Goal: Book appointment/travel/reservation

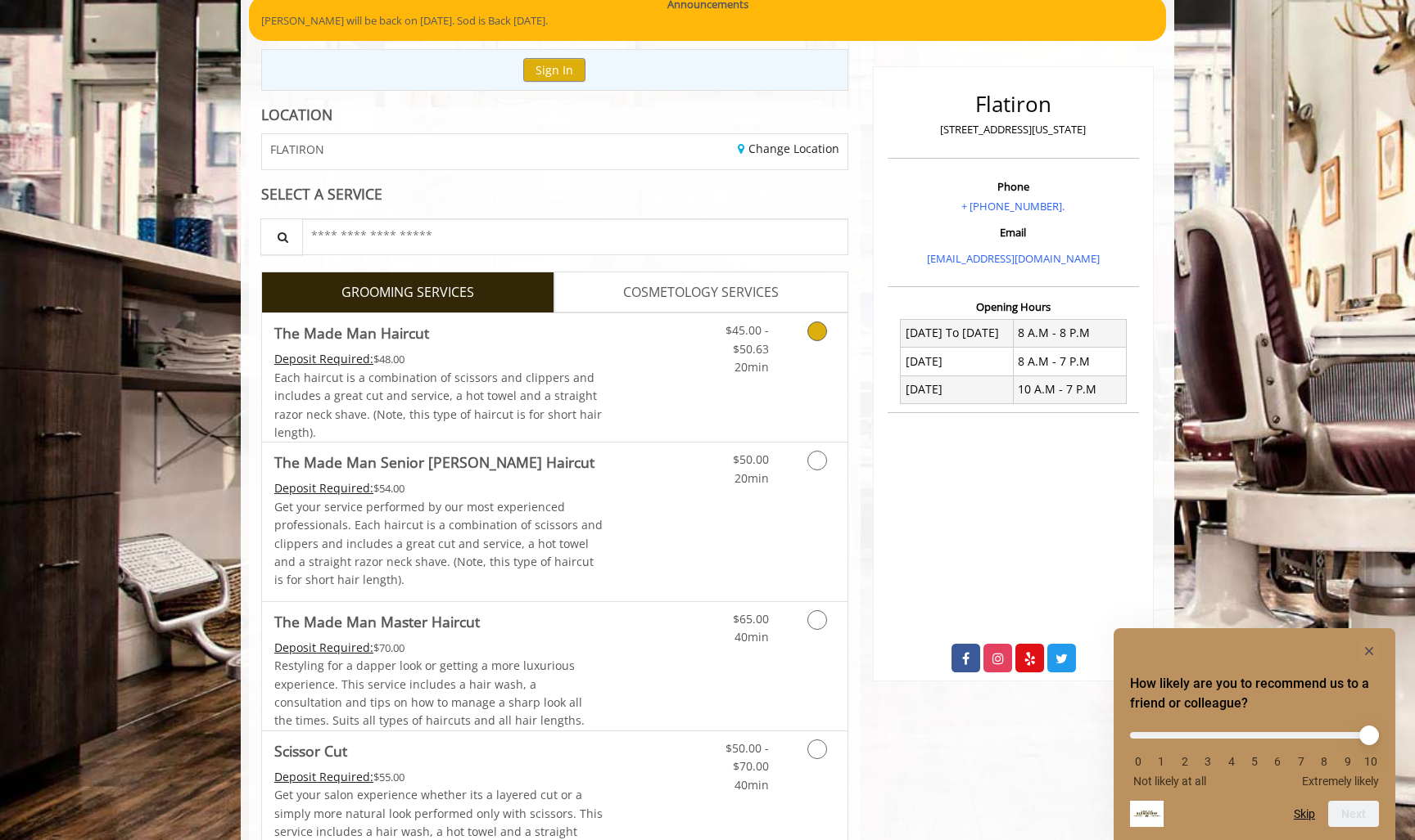
scroll to position [147, 0]
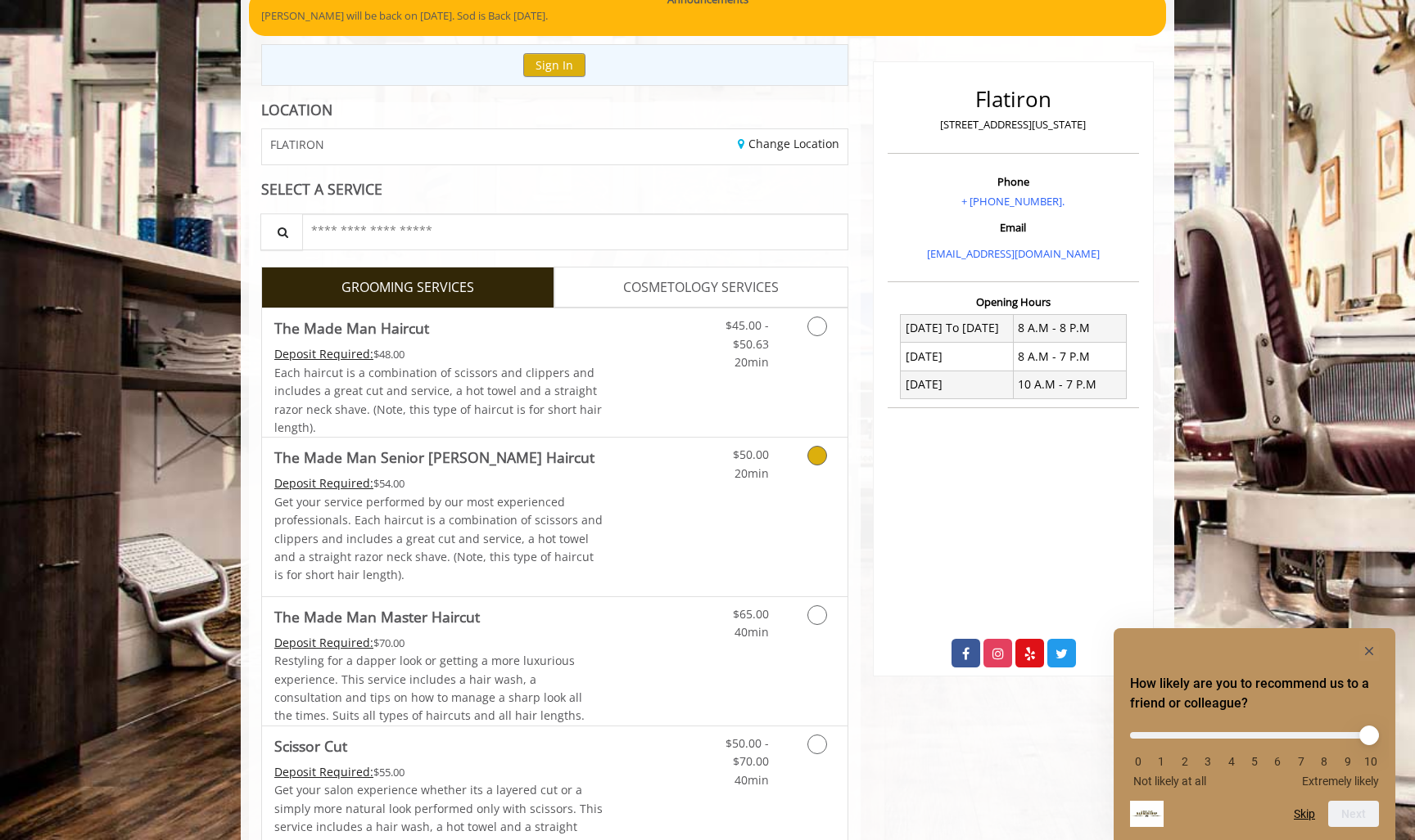
click at [815, 446] on icon "Grooming services" at bounding box center [817, 456] width 20 height 20
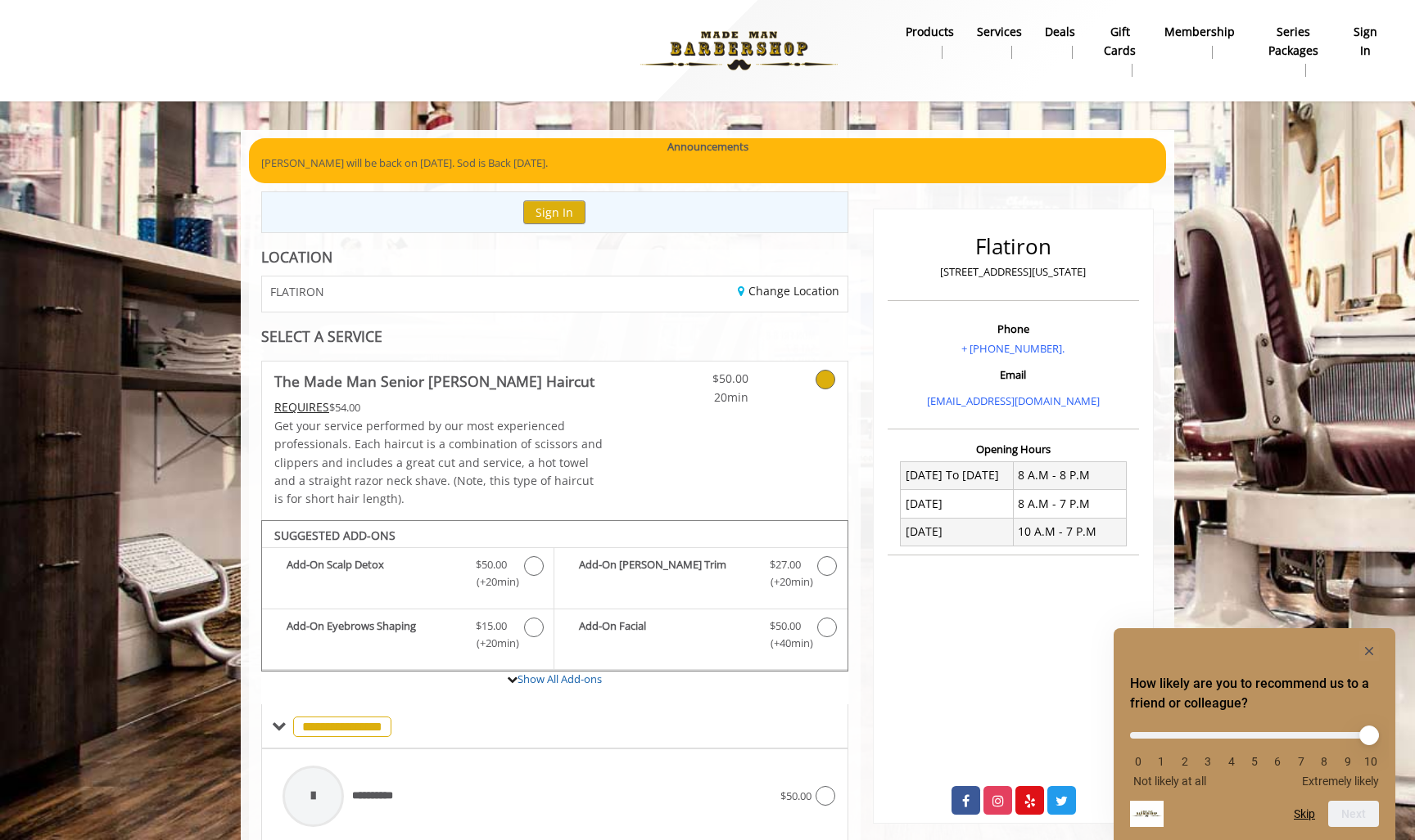
scroll to position [0, 0]
click at [349, 330] on div "SELECT A SERVICE" at bounding box center [555, 337] width 587 height 15
click at [273, 719] on span at bounding box center [279, 727] width 15 height 15
click at [350, 343] on div "SELECT A SERVICE" at bounding box center [555, 337] width 587 height 15
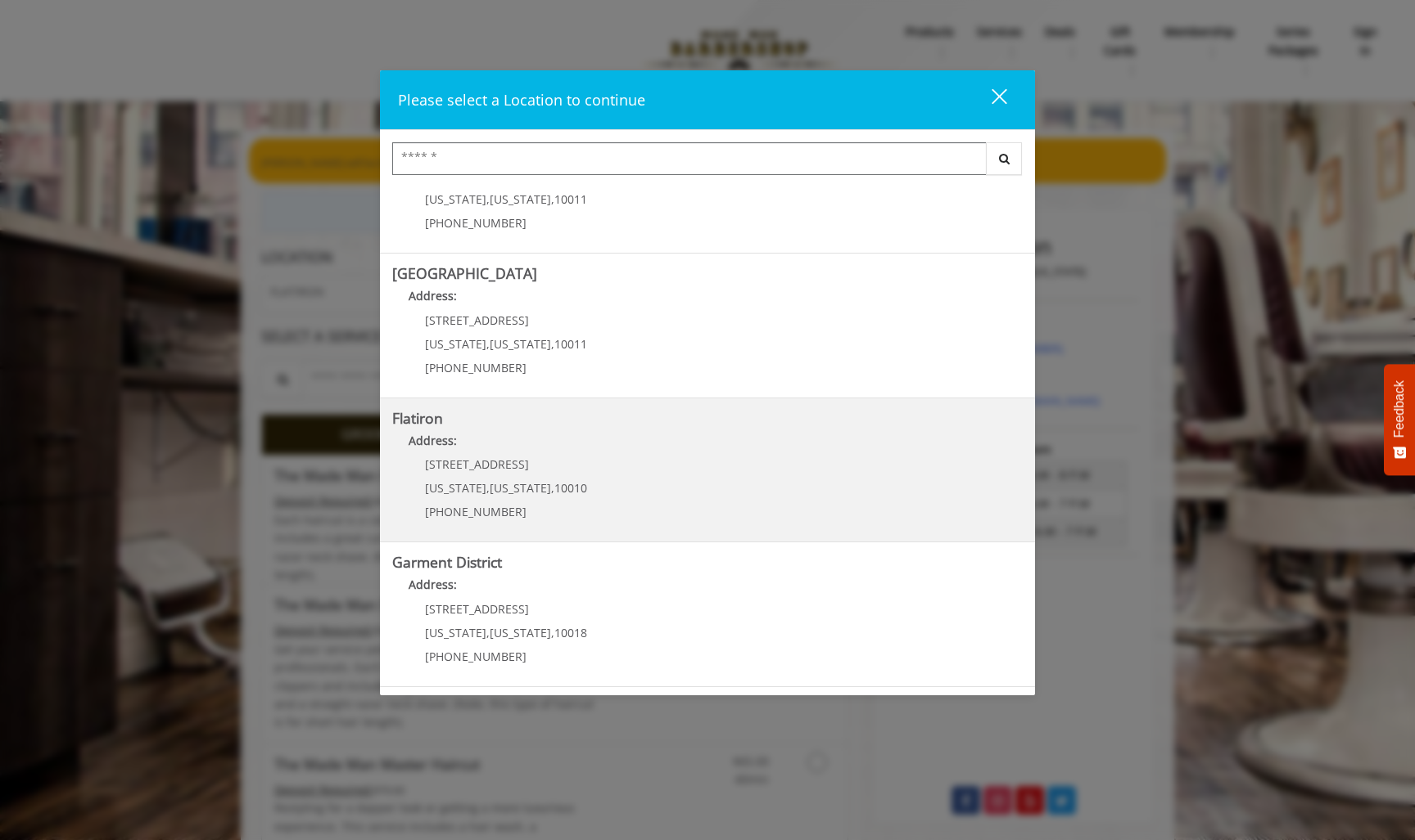
scroll to position [218, 0]
click at [616, 448] on "Address:" at bounding box center [707, 445] width 631 height 26
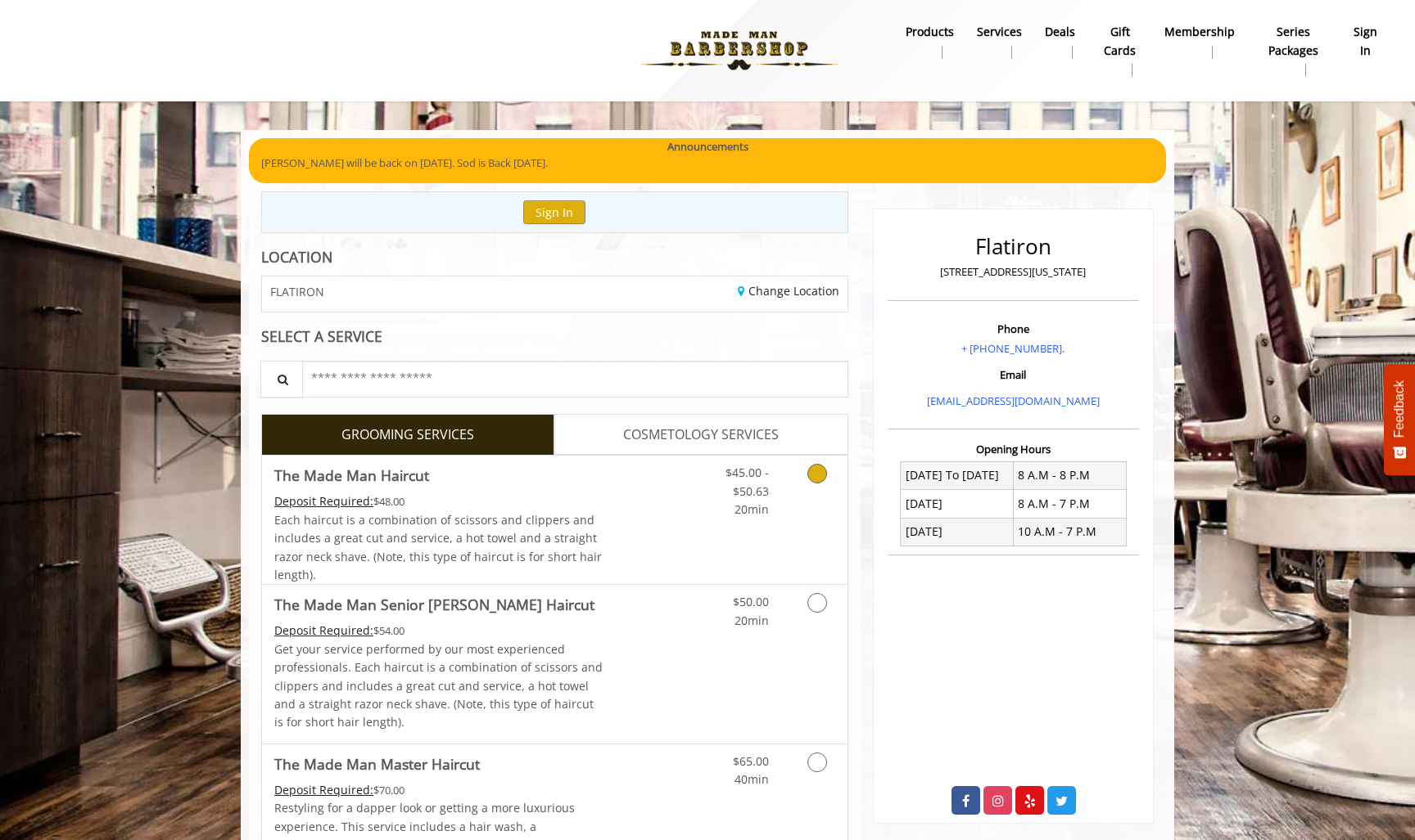
click at [806, 489] on link "Grooming services" at bounding box center [814, 486] width 42 height 63
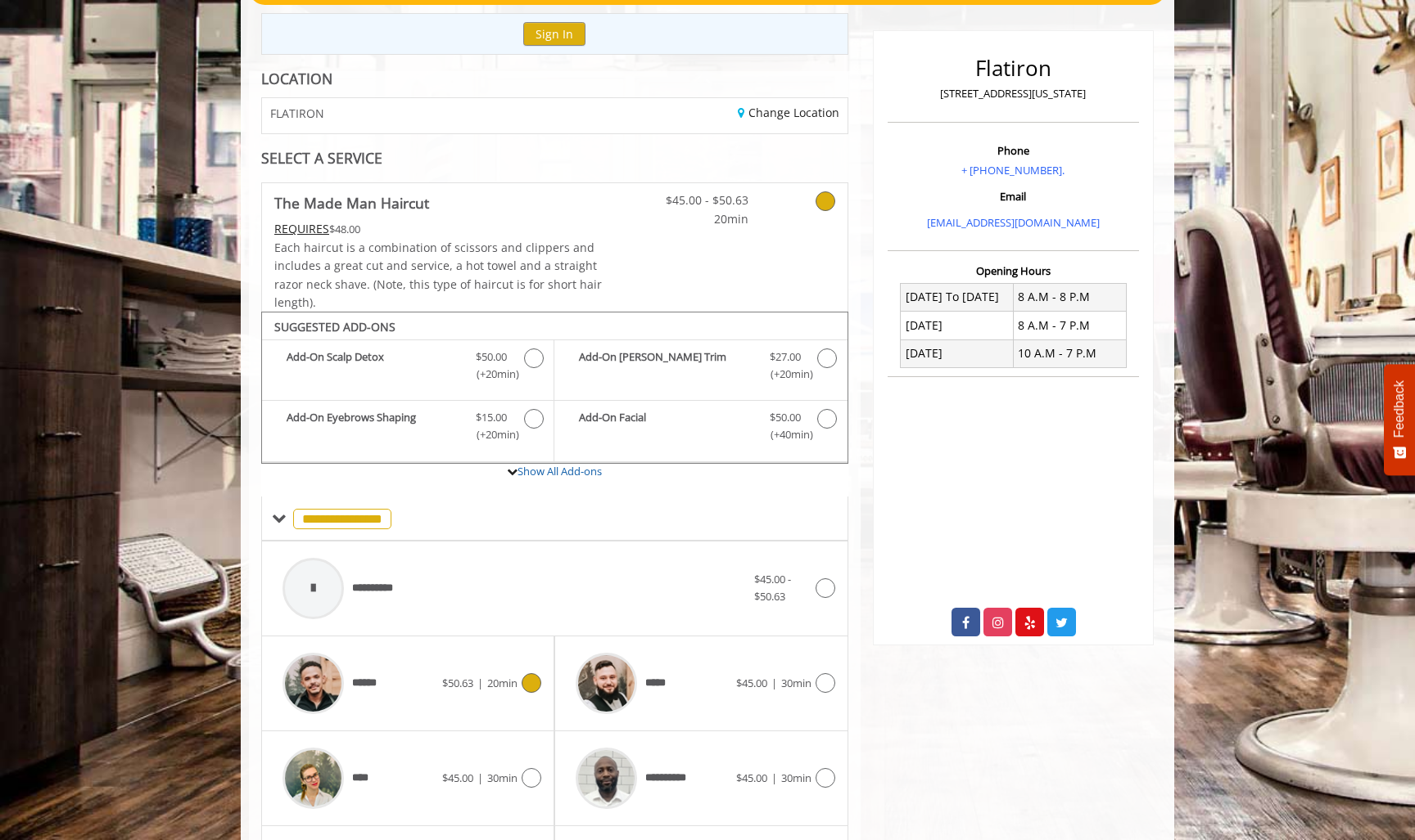
scroll to position [177, 0]
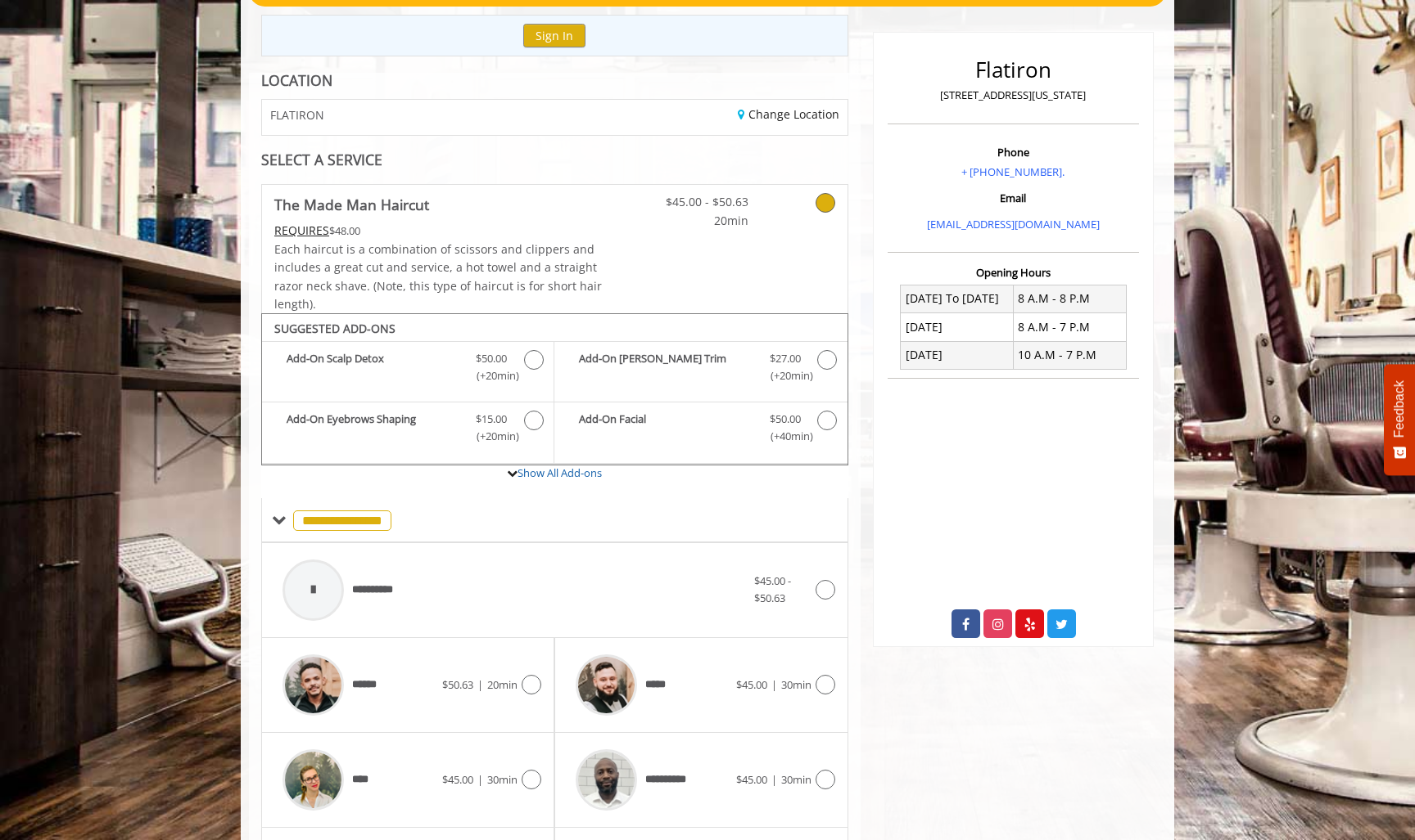
click at [350, 205] on b "The Made Man Haircut" at bounding box center [351, 204] width 154 height 23
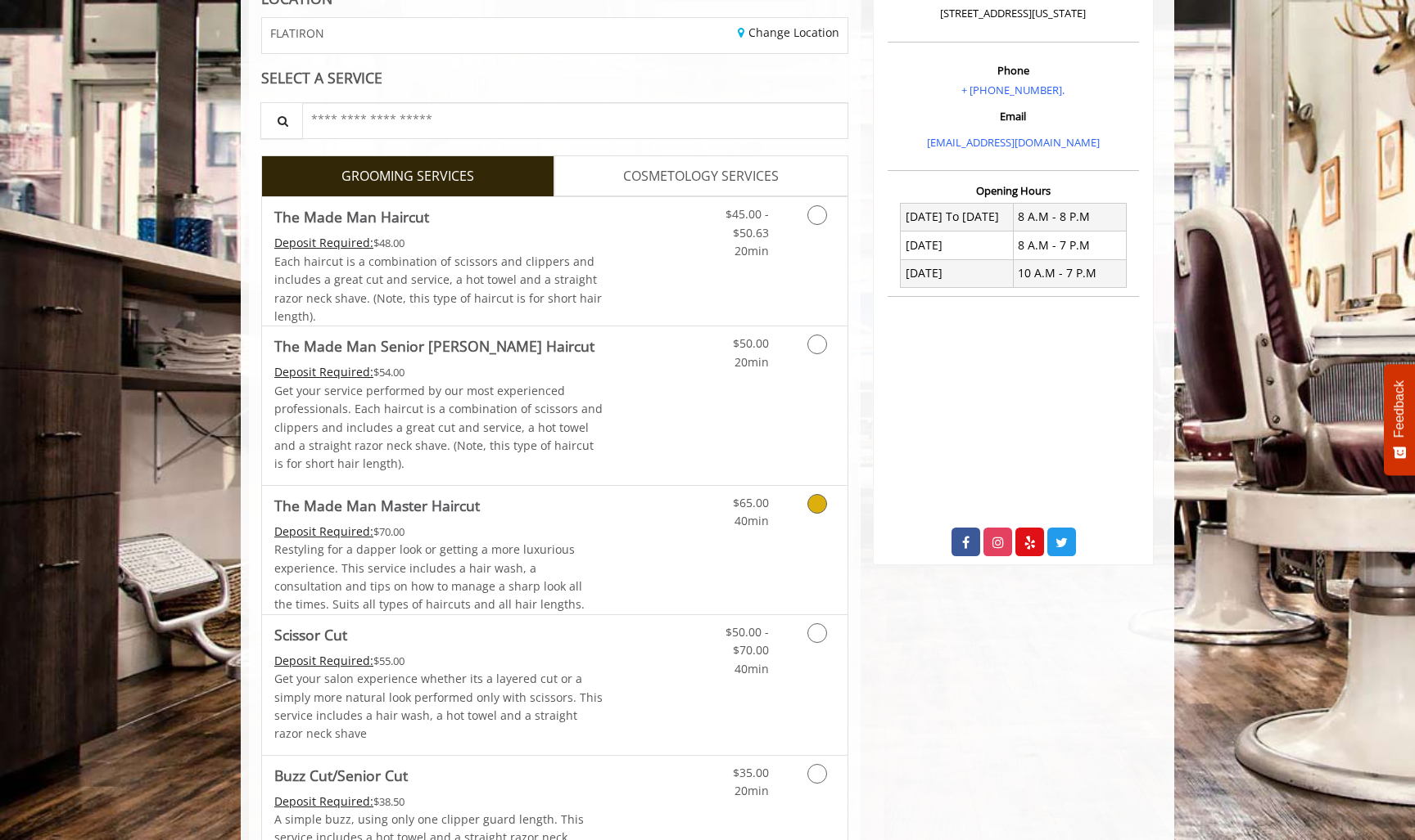
click at [477, 515] on link "The Made Man Master Haircut Deposit Required: $70.00 Restyling for a dapper loo…" at bounding box center [438, 551] width 329 height 129
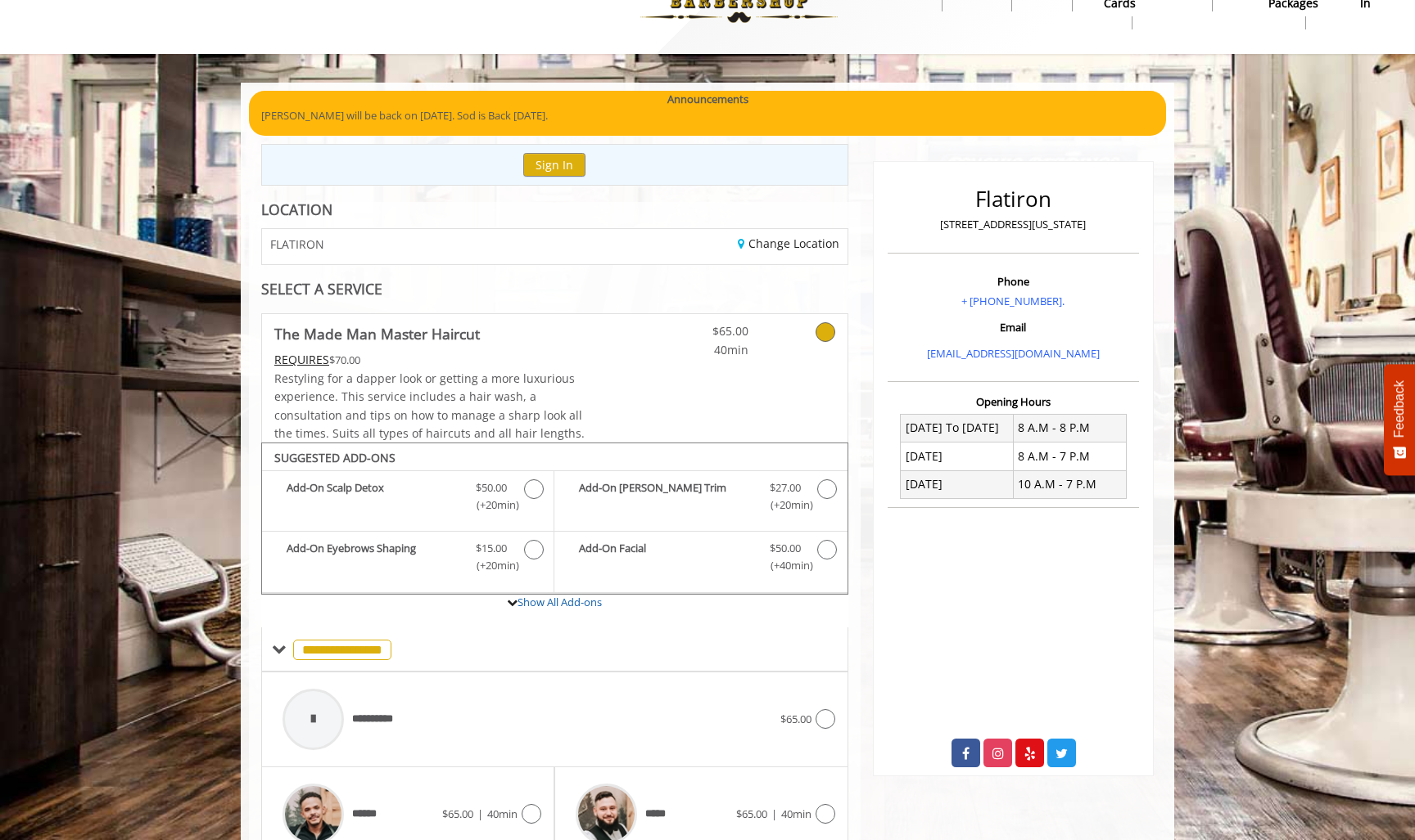
scroll to position [47, 0]
click at [381, 316] on link "The Made Man Master Haircut REQUIRES $70.00 Restyling for a dapper look or gett…" at bounding box center [438, 378] width 329 height 129
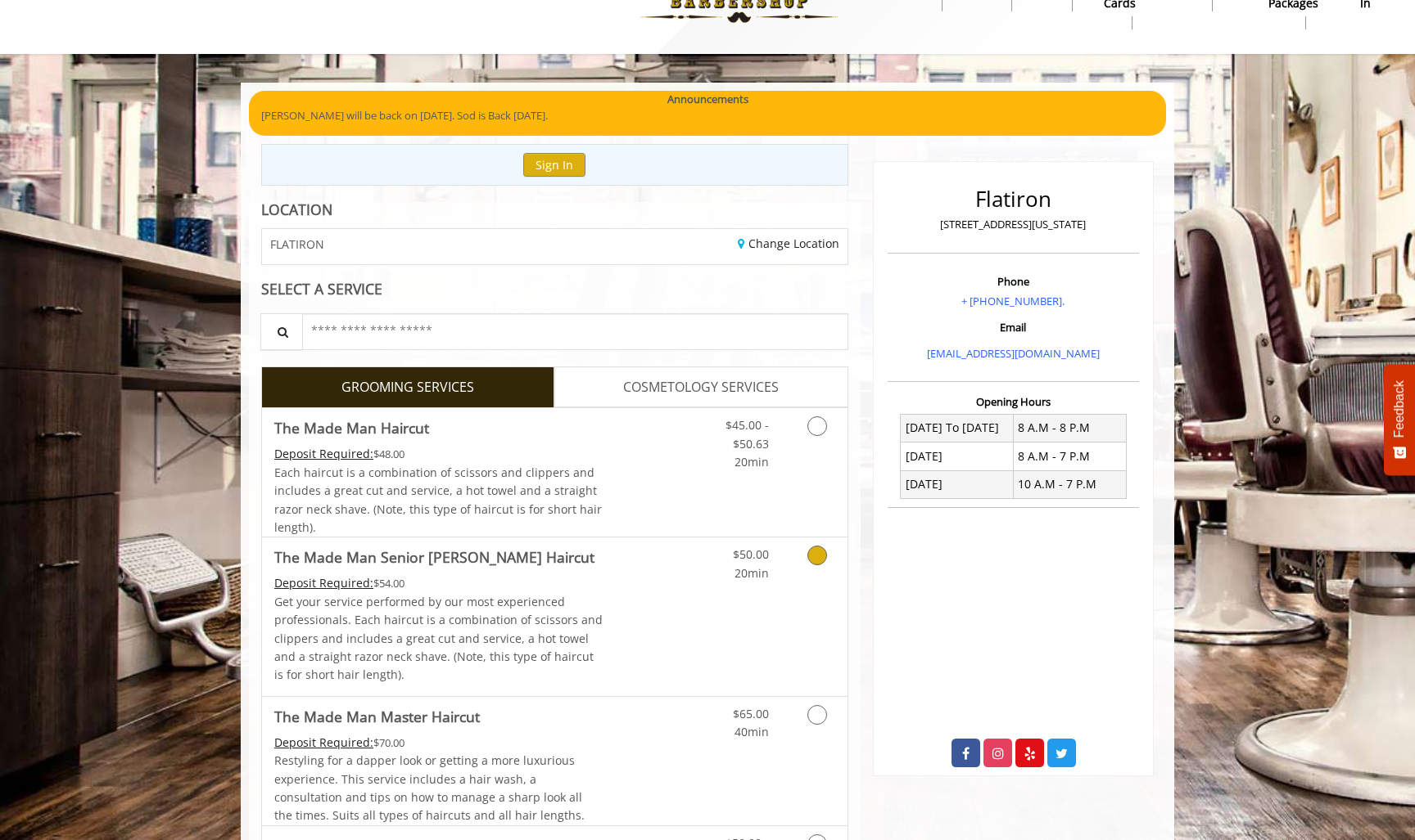
click at [430, 574] on div "Deposit Required: $54.00" at bounding box center [438, 583] width 329 height 18
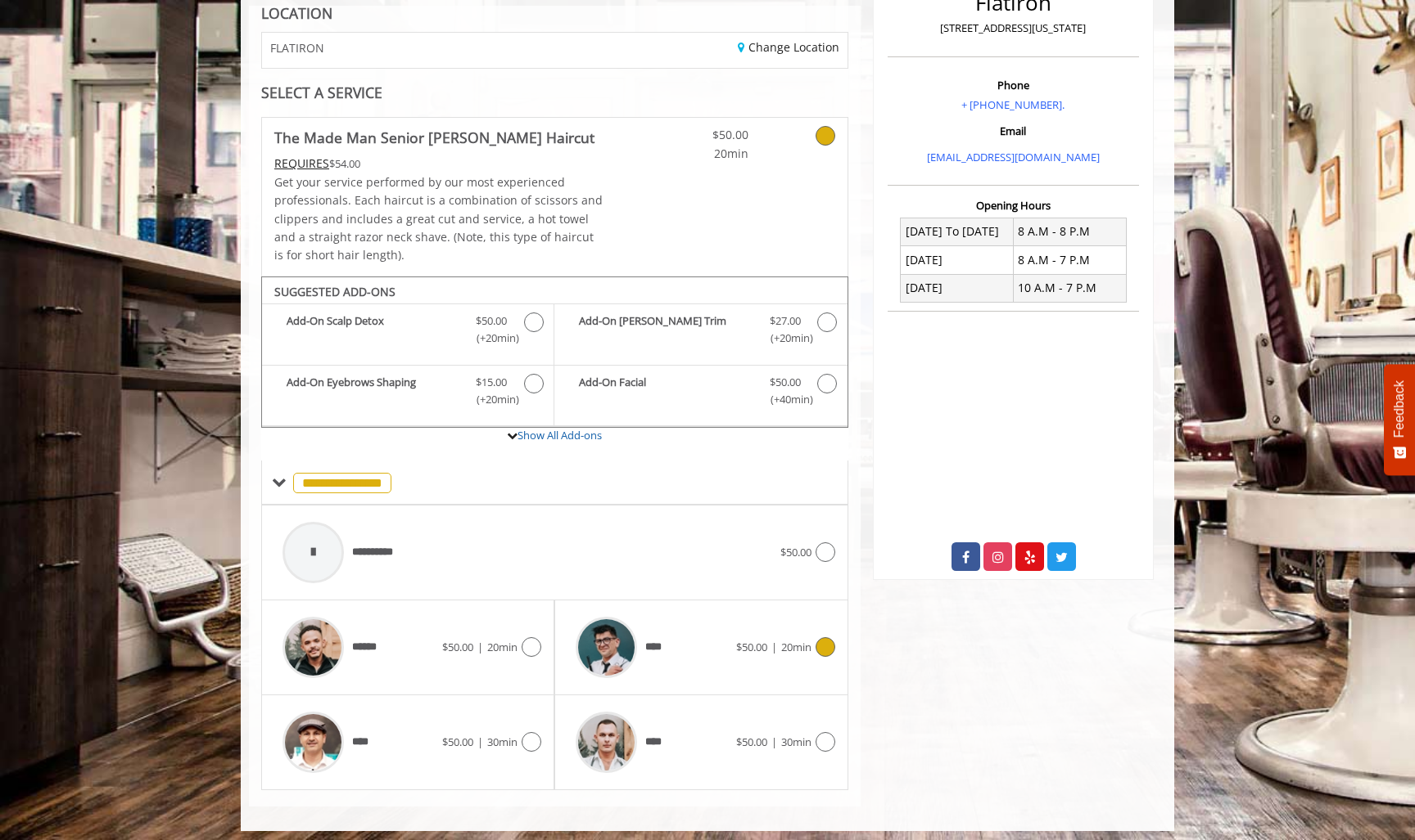
click at [811, 638] on div at bounding box center [823, 648] width 24 height 20
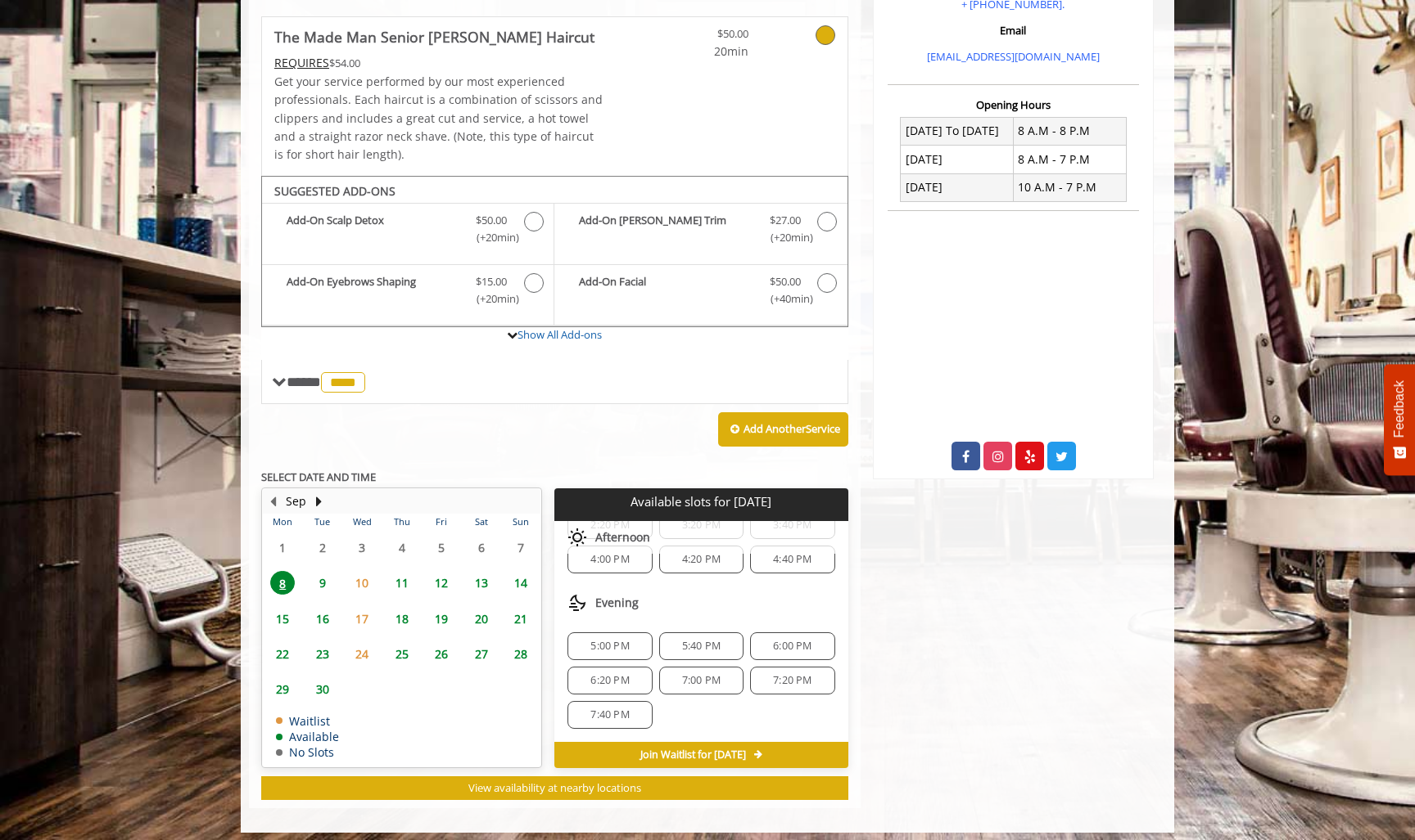
scroll to position [55, 0]
click at [781, 640] on span "6:00 PM" at bounding box center [792, 646] width 38 height 13
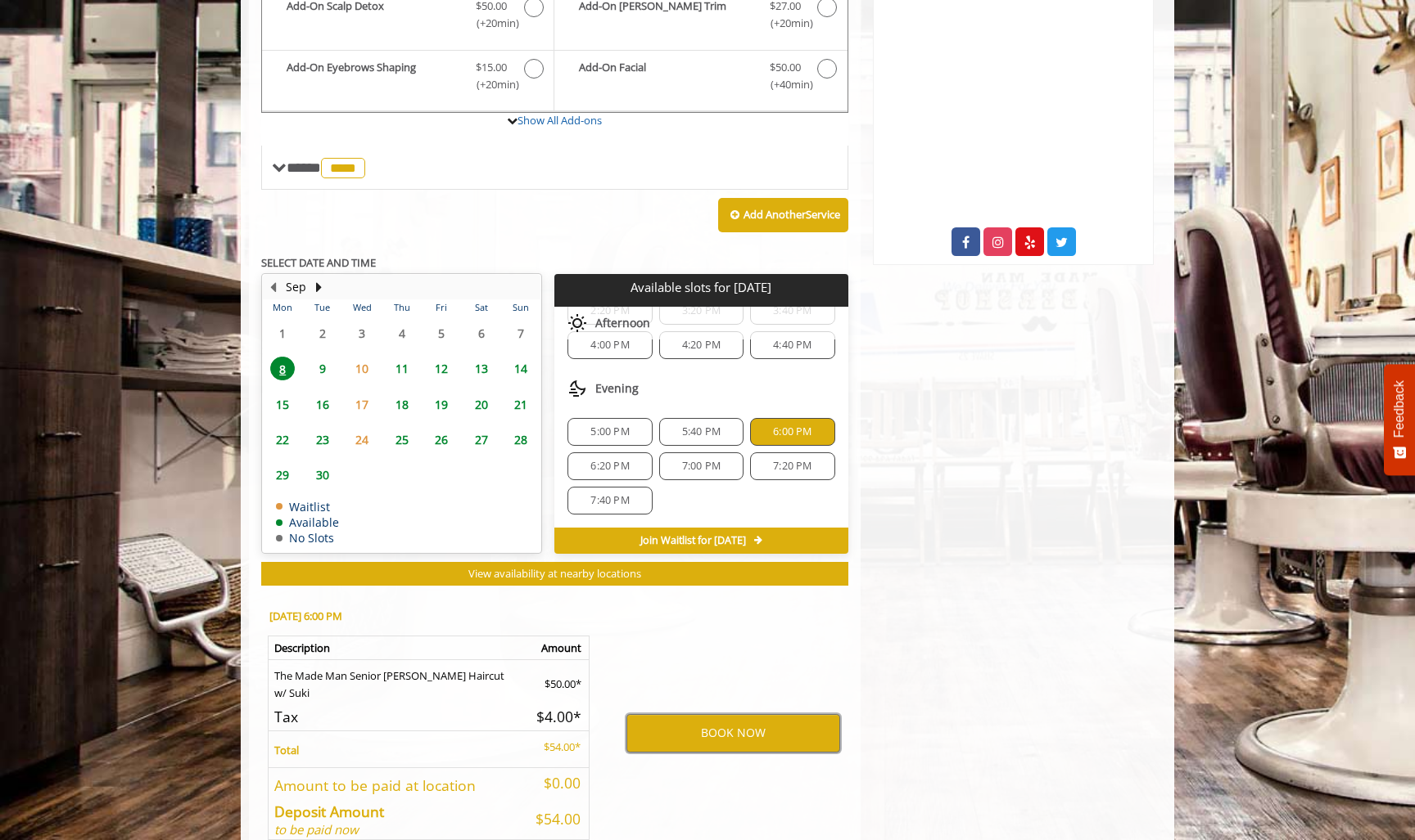
scroll to position [567, 0]
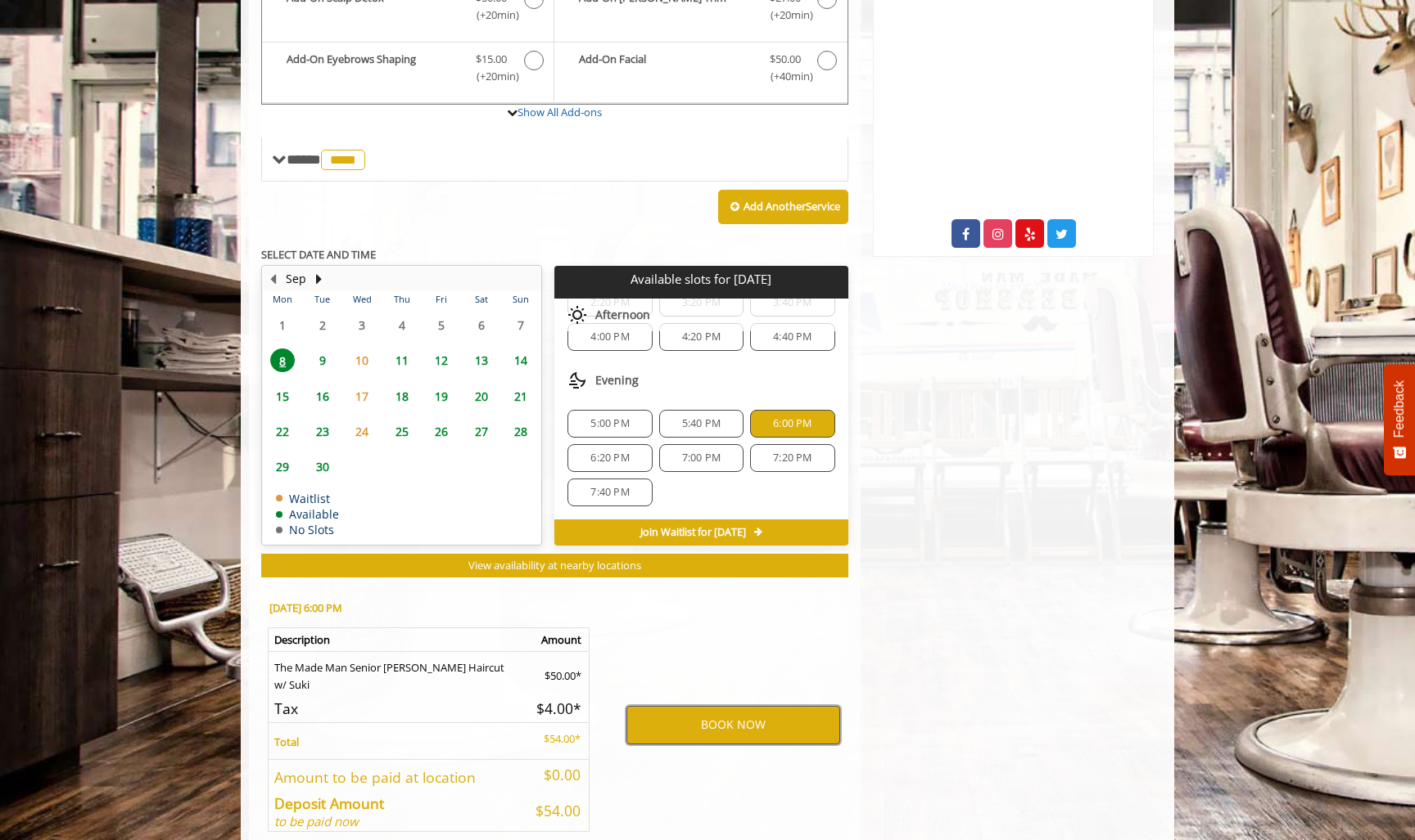
click at [755, 709] on button "BOOK NOW" at bounding box center [732, 724] width 213 height 37
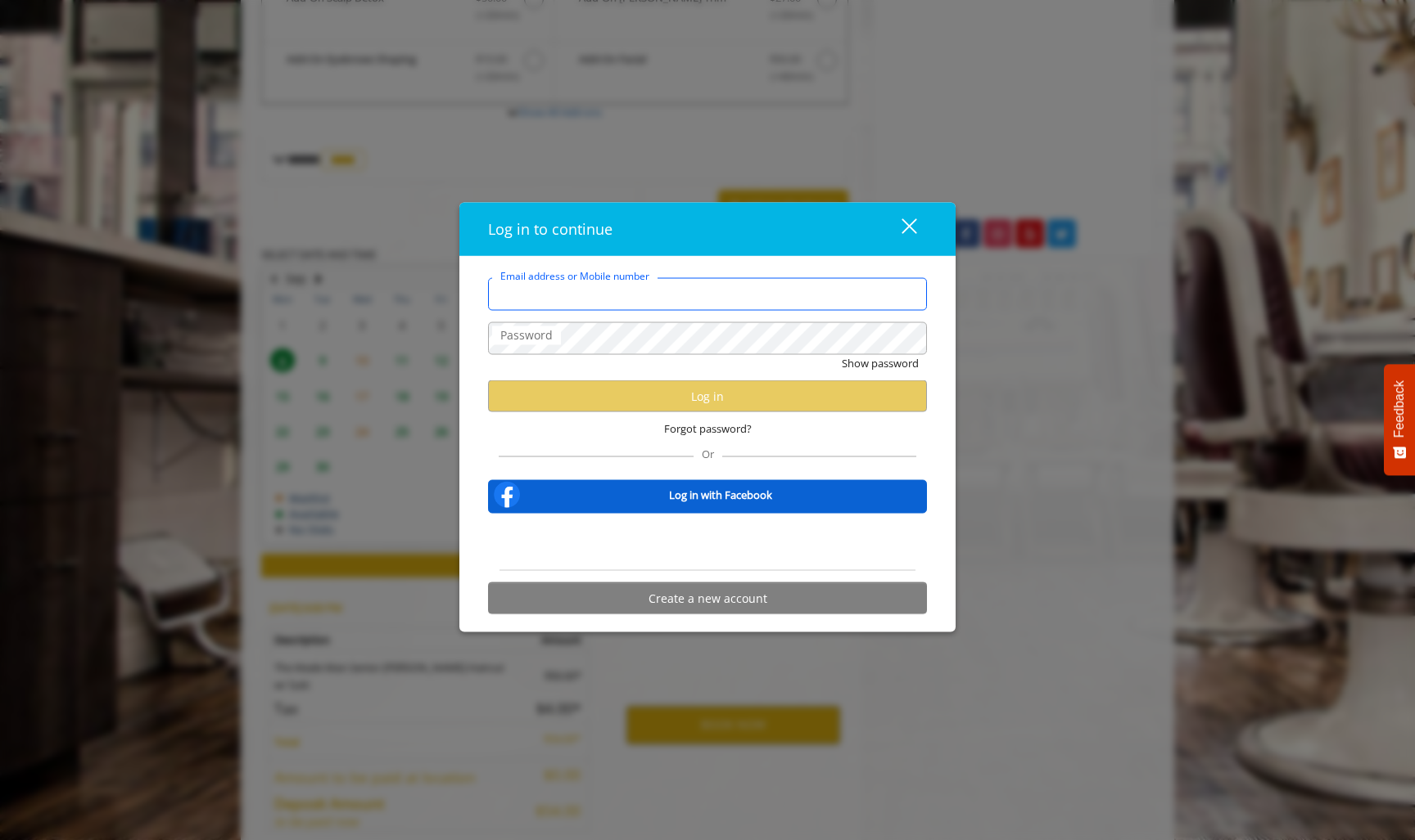
type input "**********"
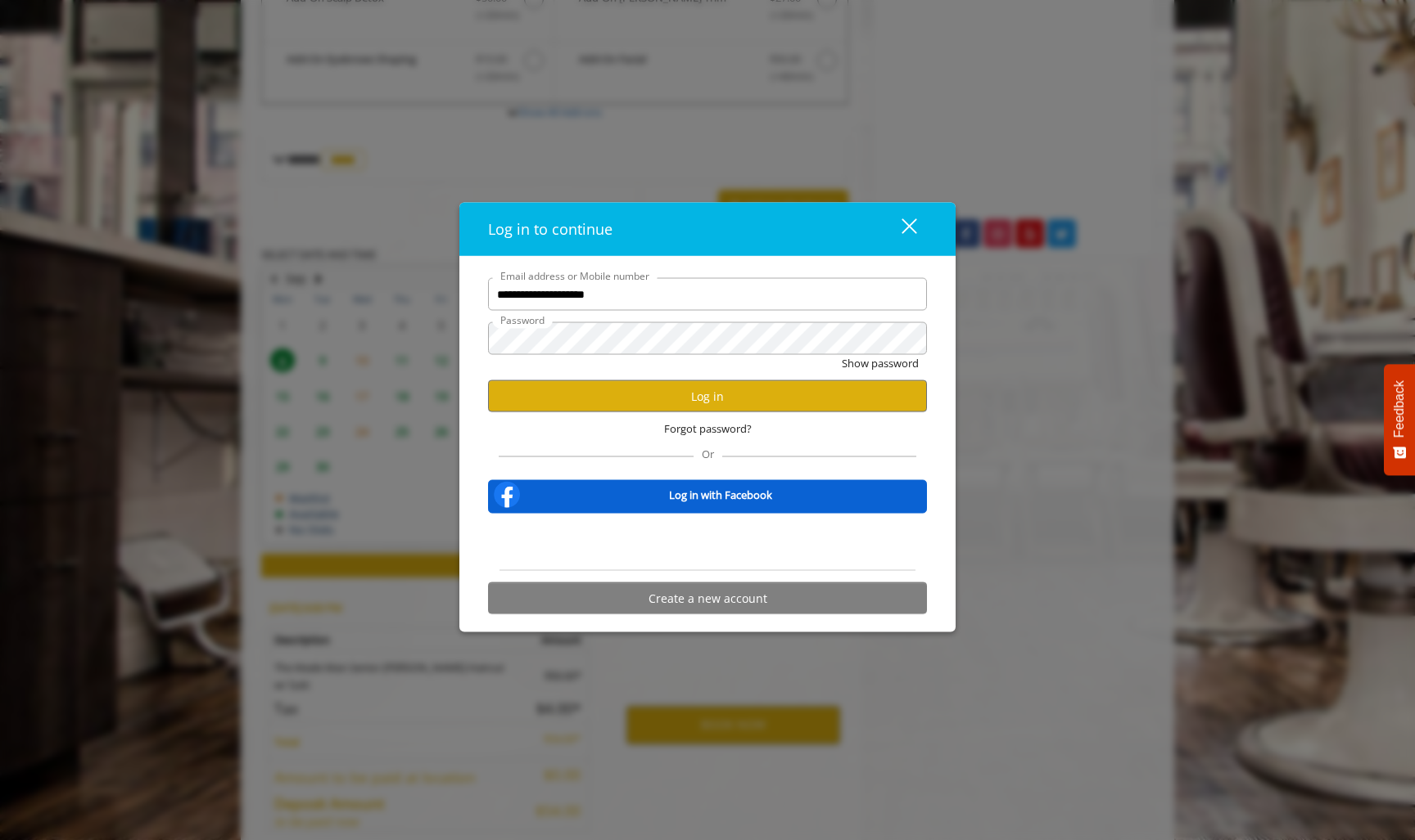
click at [837, 436] on div "Forgot password?" at bounding box center [708, 429] width 439 height 34
click at [799, 398] on button "Log in" at bounding box center [708, 396] width 439 height 32
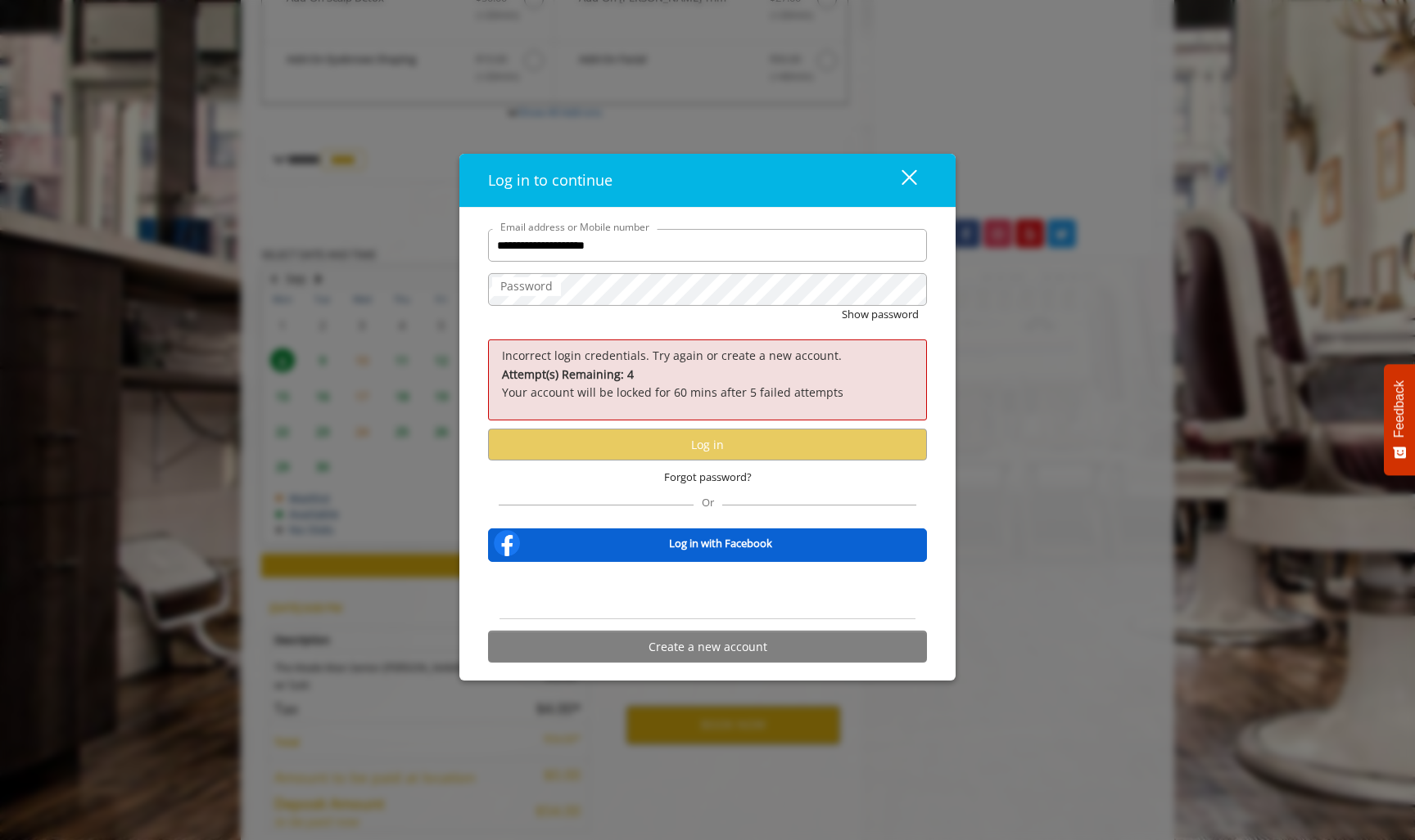
click at [561, 312] on div "Show password" at bounding box center [708, 318] width 439 height 25
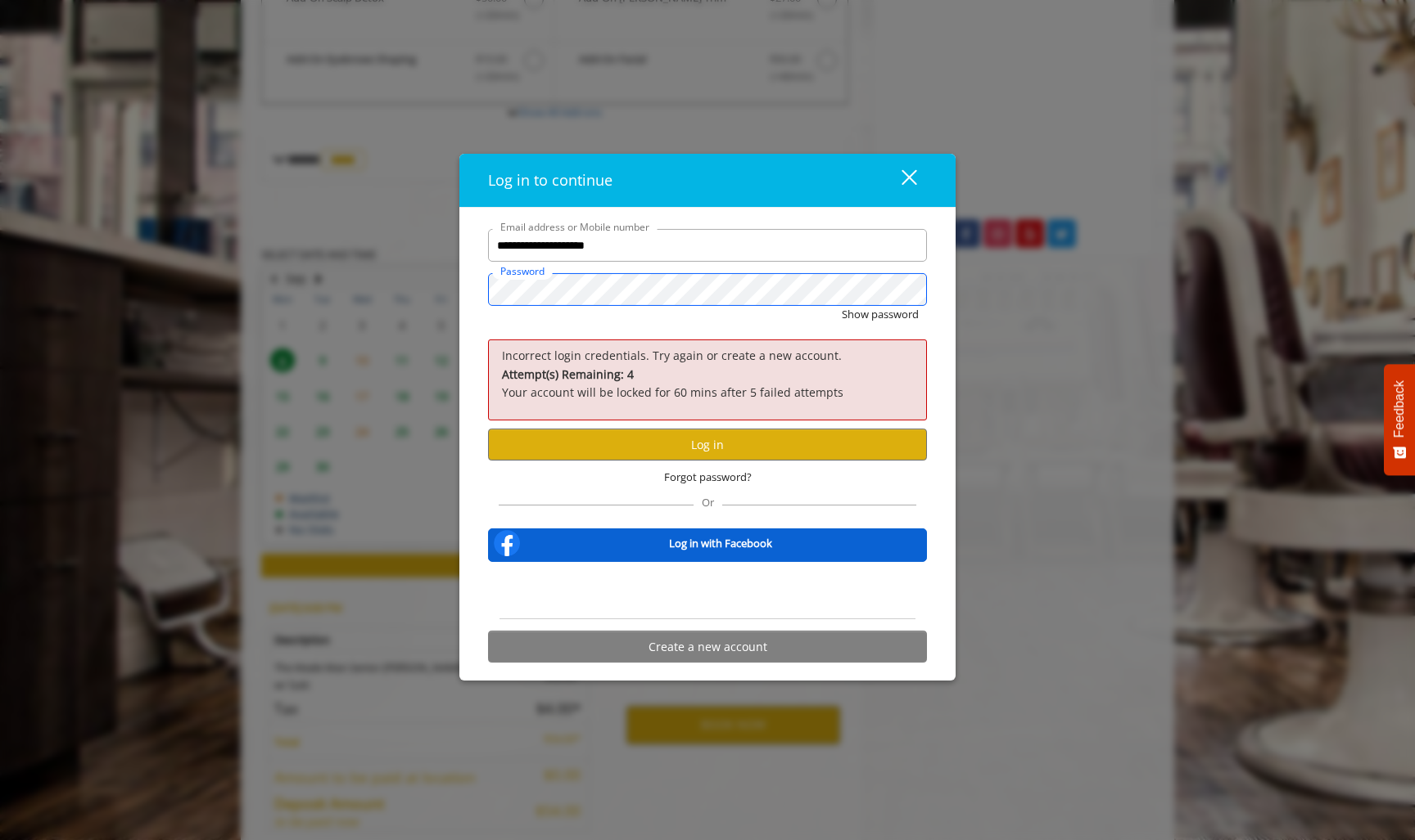
click at [879, 315] on button "Show password" at bounding box center [879, 314] width 77 height 17
drag, startPoint x: 675, startPoint y: 542, endPoint x: 687, endPoint y: 466, distance: 76.9
click at [687, 466] on form "**********" at bounding box center [708, 450] width 439 height 442
click at [726, 444] on button "Log in" at bounding box center [708, 444] width 439 height 32
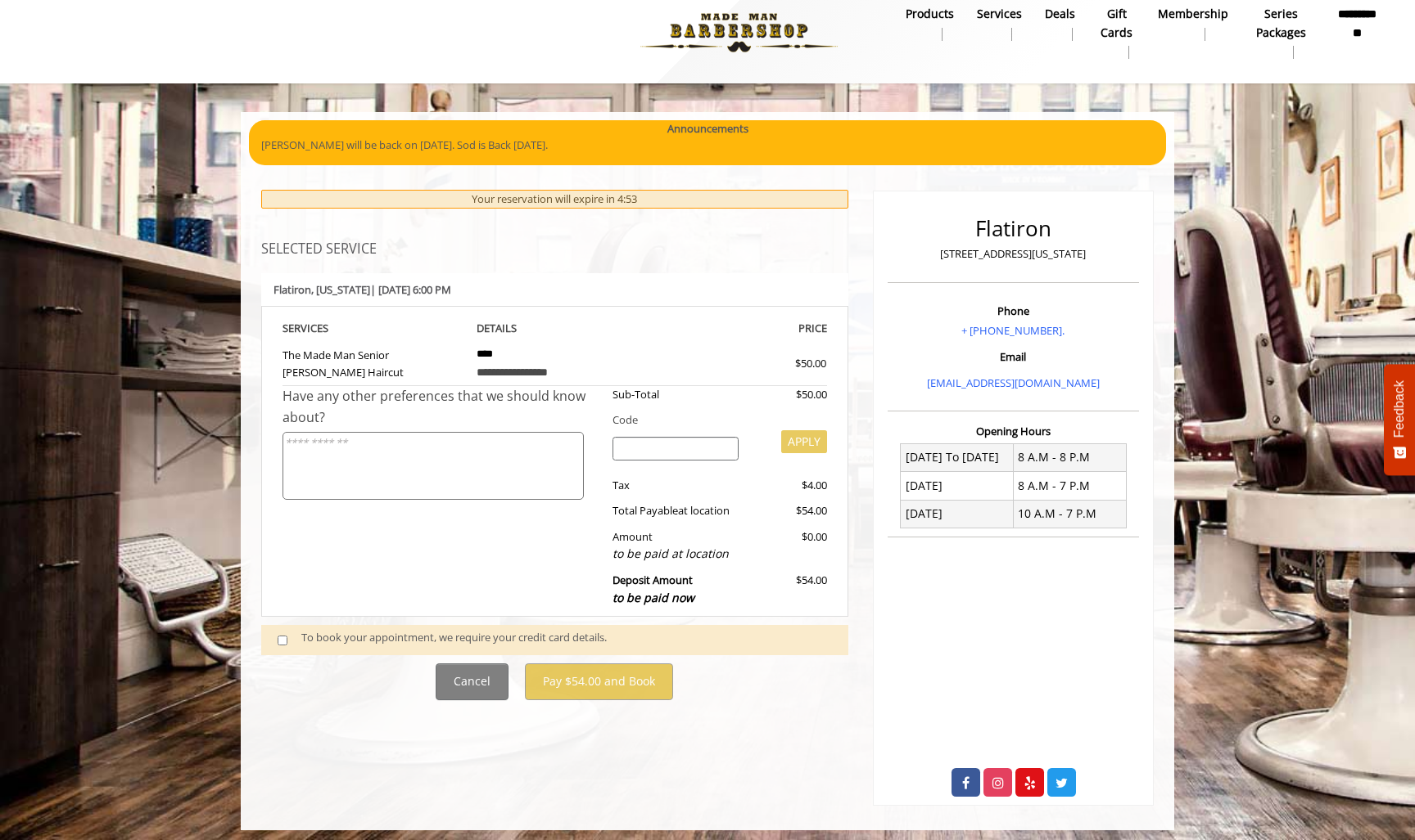
scroll to position [17, 0]
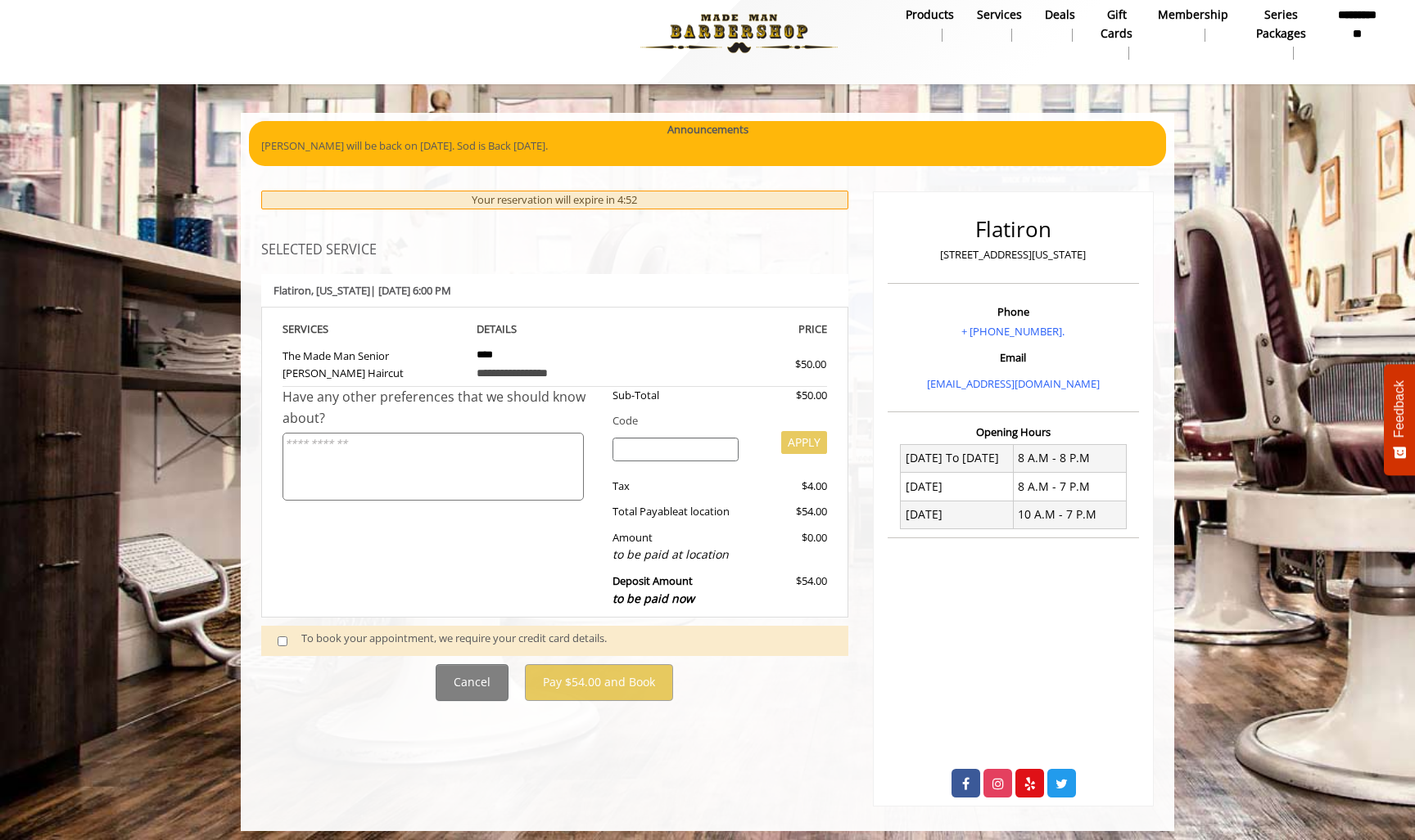
click at [467, 630] on div "To book your appointment, we require your credit card details." at bounding box center [566, 640] width 531 height 21
click at [271, 630] on span at bounding box center [289, 640] width 48 height 21
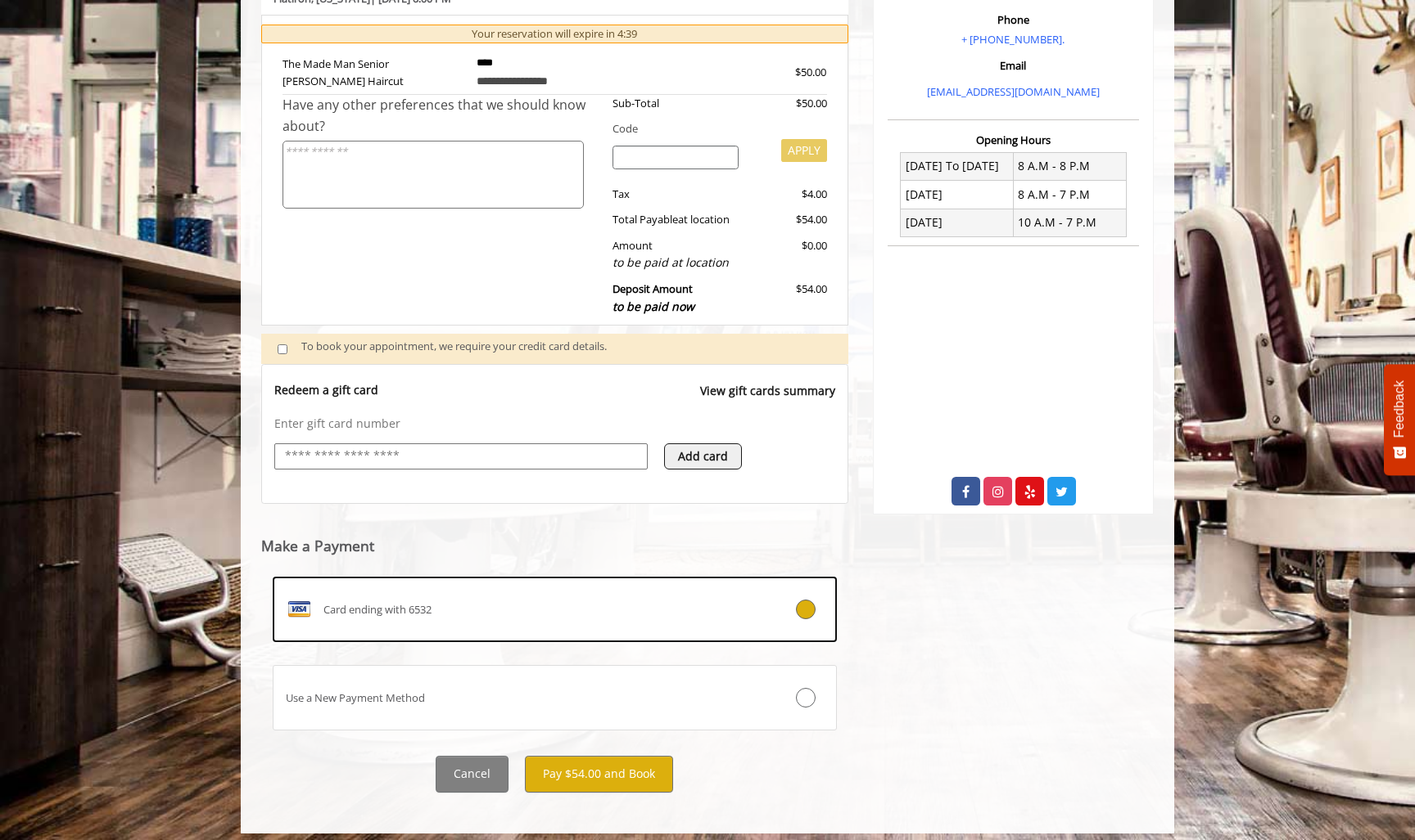
scroll to position [308, 0]
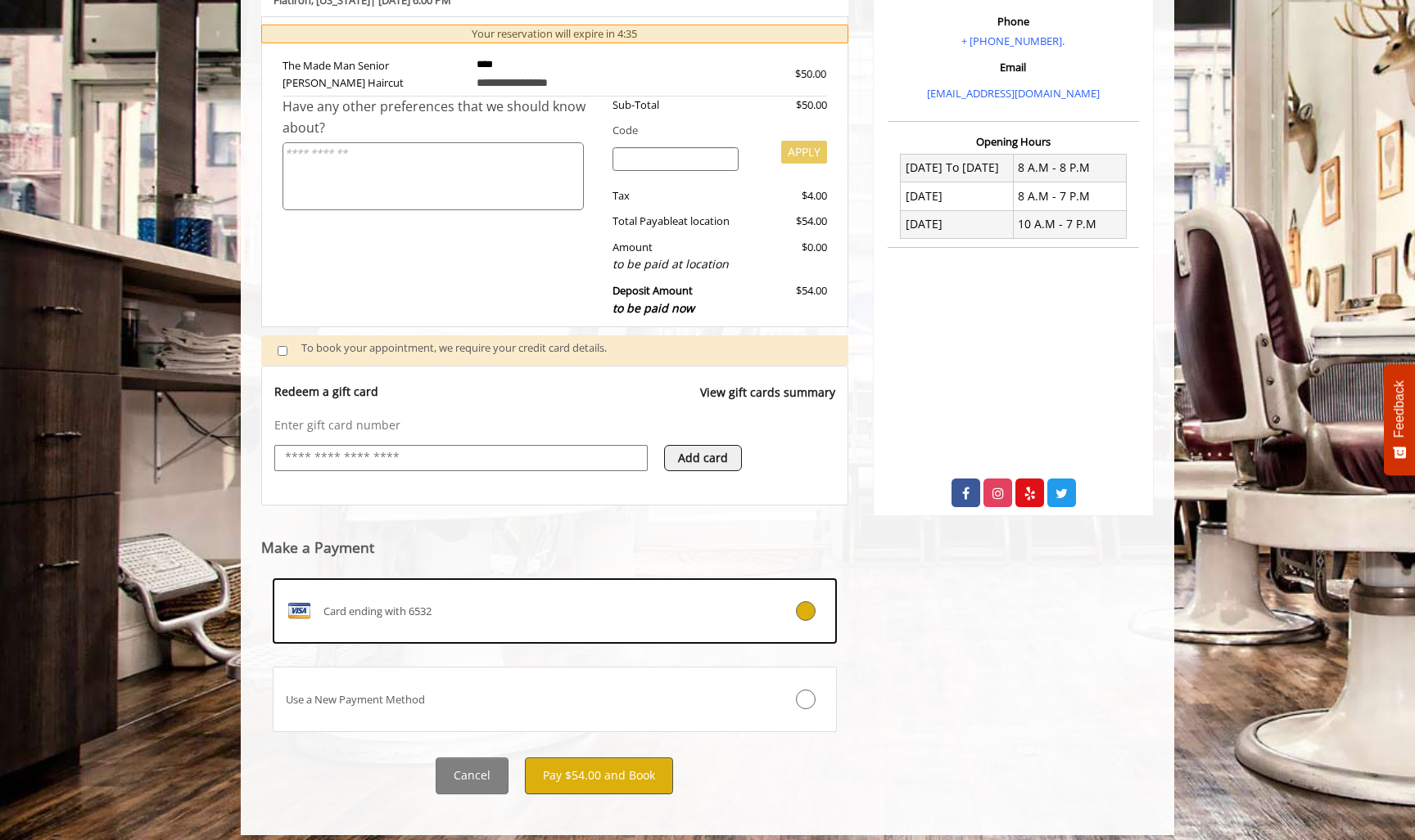
click at [623, 768] on button "Pay $54.00 and Book" at bounding box center [598, 776] width 148 height 37
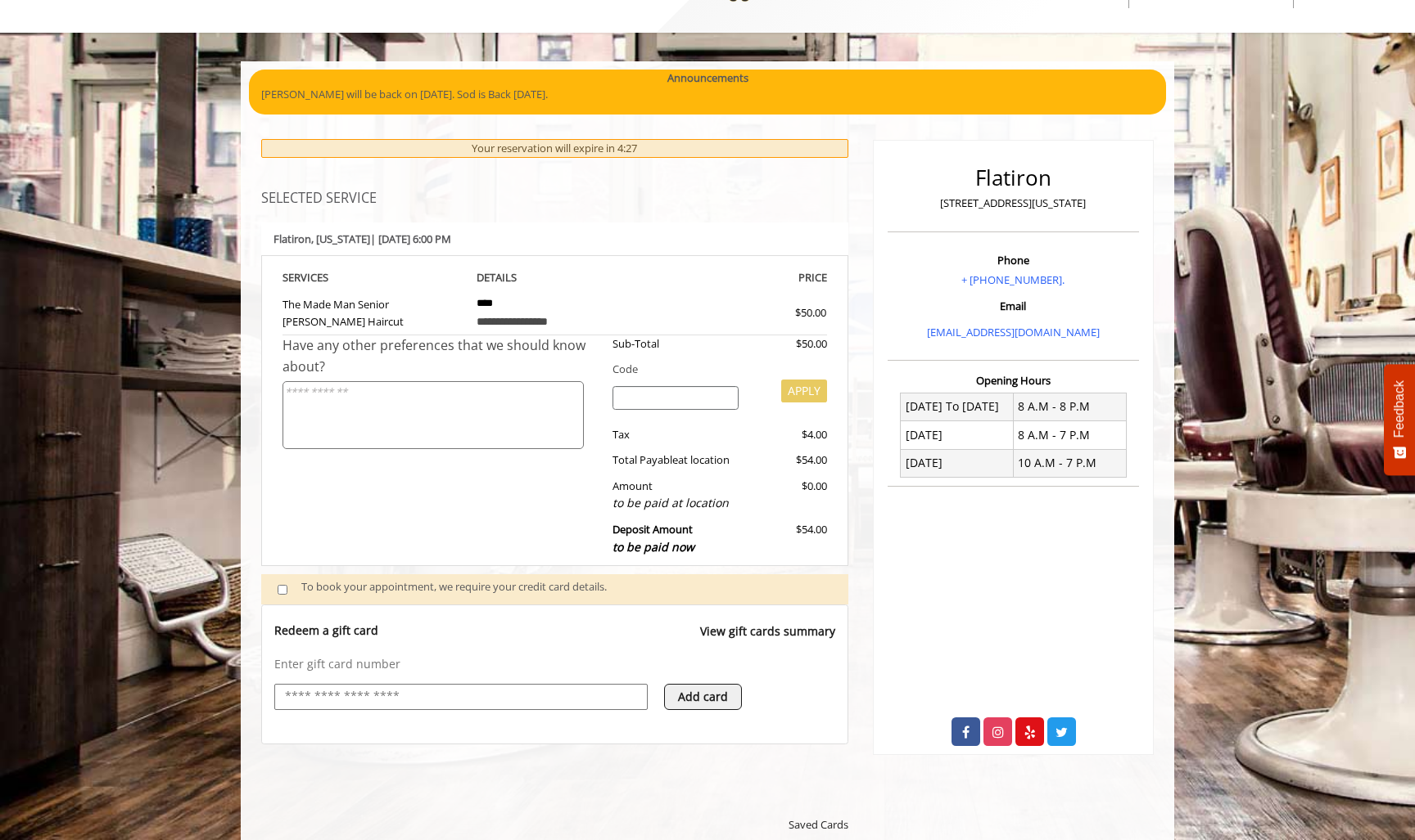
scroll to position [68, 0]
